Goal: Use online tool/utility: Utilize a website feature to perform a specific function

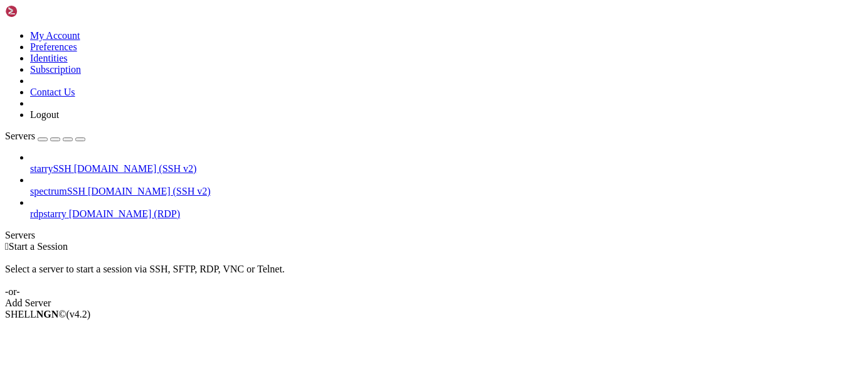
click at [80, 208] on span "[DOMAIN_NAME] (RDP)" at bounding box center [124, 213] width 111 height 11
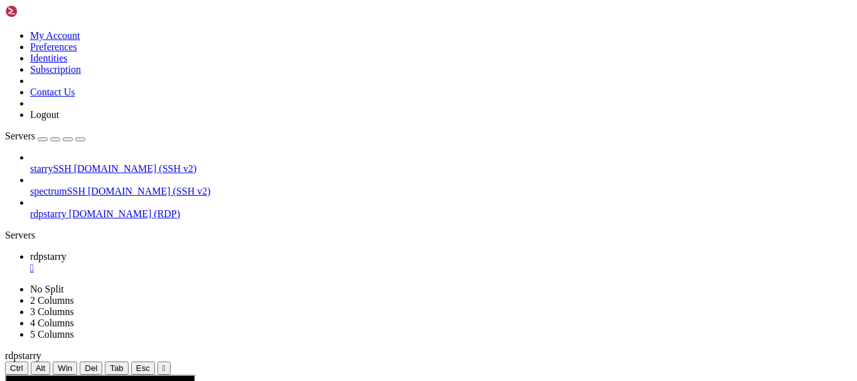
click at [166, 363] on div "" at bounding box center [163, 367] width 3 height 9
